Goal: Information Seeking & Learning: Learn about a topic

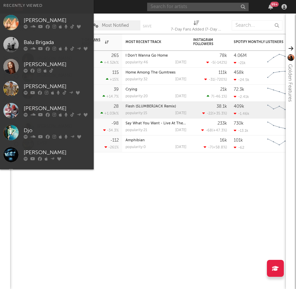
click at [180, 8] on input "text" at bounding box center [198, 7] width 102 height 8
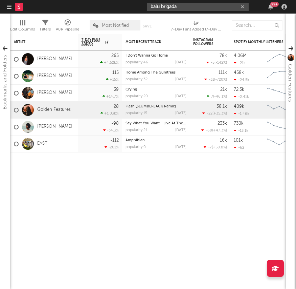
click at [202, 7] on input "balu brigada" at bounding box center [198, 7] width 102 height 8
click at [206, 9] on input "balu brigada" at bounding box center [198, 7] width 102 height 8
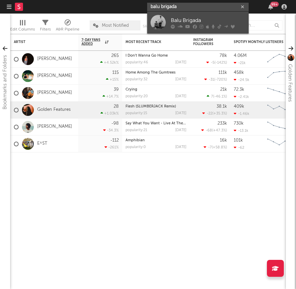
type input "balu brigada"
click at [203, 19] on div "Balu Brigada" at bounding box center [208, 20] width 75 height 8
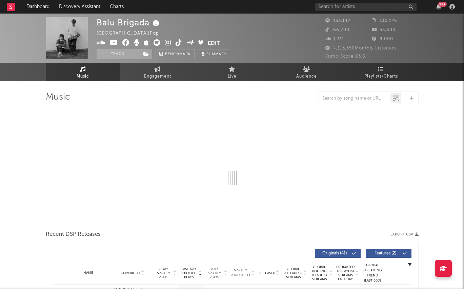
select select "6m"
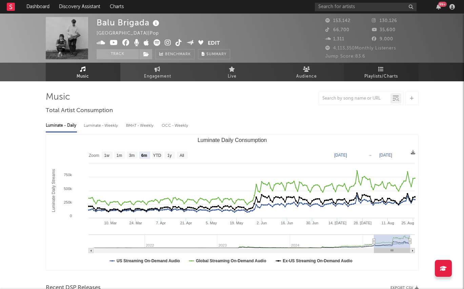
click at [296, 67] on link "Playlists/Charts" at bounding box center [381, 72] width 75 height 19
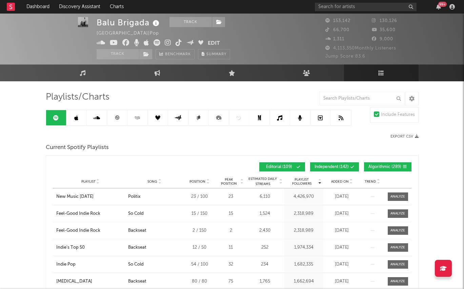
scroll to position [34, 0]
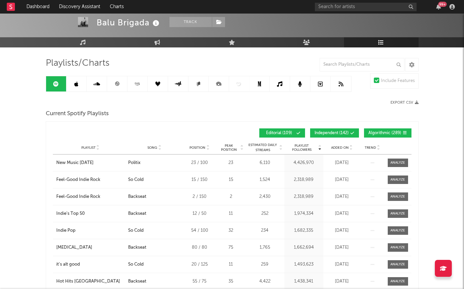
click at [296, 147] on span "Added On" at bounding box center [340, 148] width 18 height 4
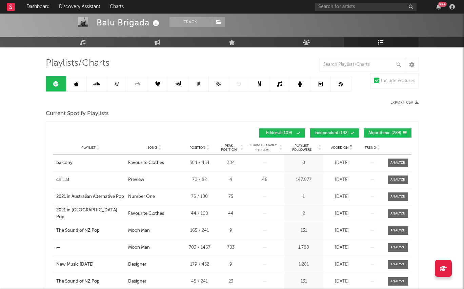
click at [296, 145] on div "Added On" at bounding box center [342, 147] width 34 height 5
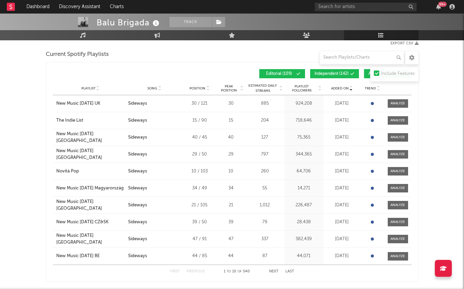
scroll to position [102, 0]
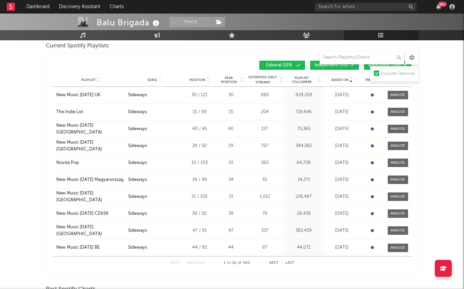
click at [274, 264] on button "Next" at bounding box center [273, 263] width 9 height 4
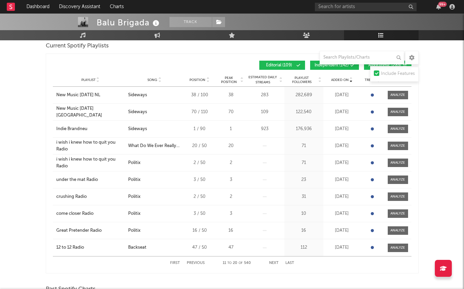
click at [276, 262] on button "Next" at bounding box center [273, 263] width 9 height 4
